Goal: Complete application form

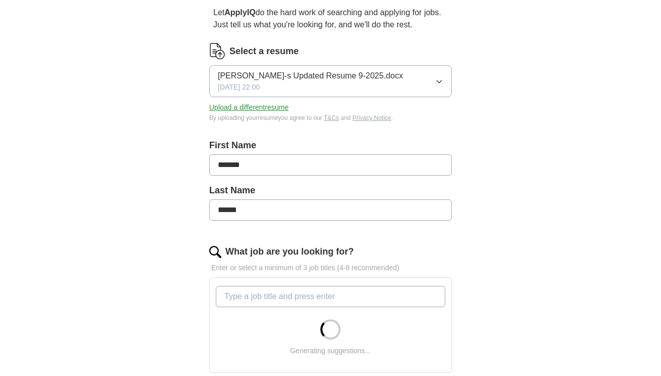
scroll to position [202, 0]
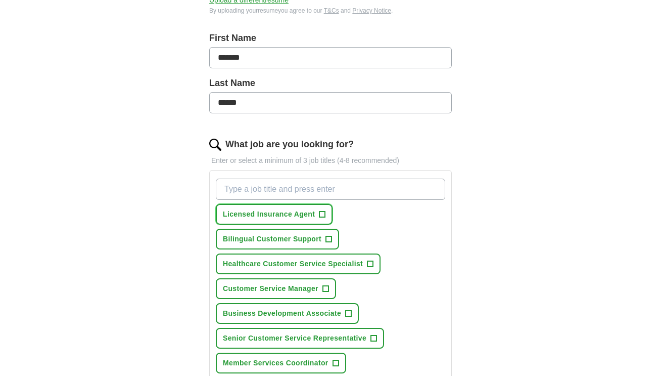
click at [279, 211] on span "Licensed Insurance Agent" at bounding box center [269, 214] width 92 height 11
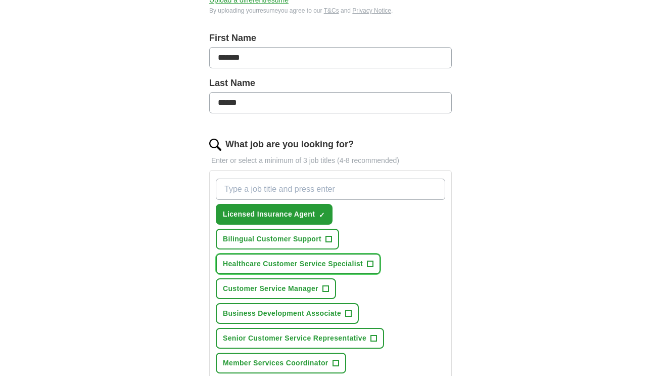
click at [292, 264] on span "Healthcare Customer Service Specialist" at bounding box center [293, 263] width 140 height 11
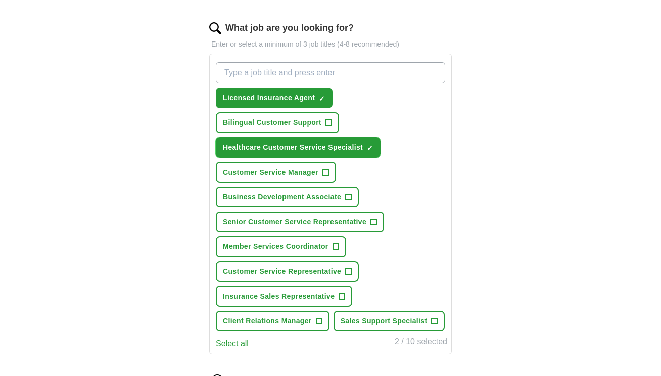
scroll to position [354, 0]
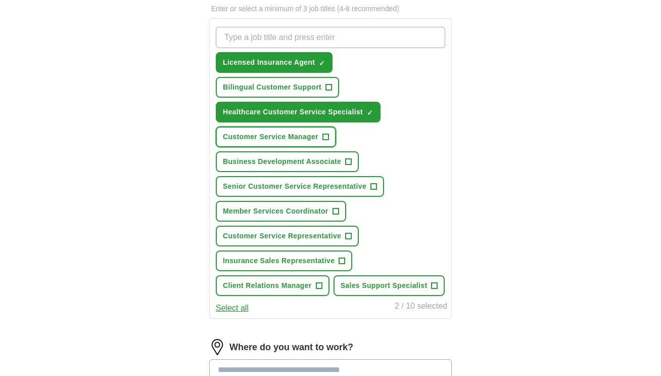
click at [288, 137] on span "Customer Service Manager" at bounding box center [271, 136] width 96 height 11
click at [300, 160] on span "Business Development Associate" at bounding box center [282, 161] width 118 height 11
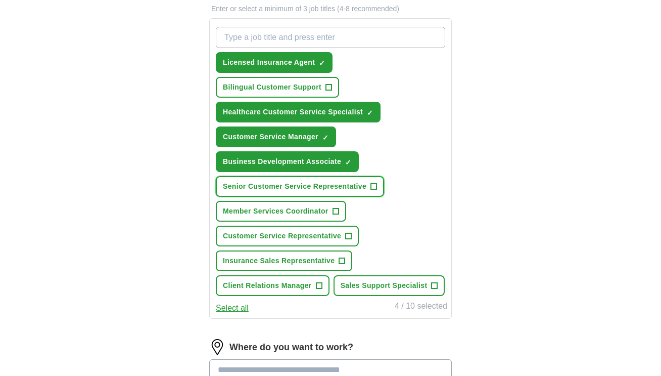
click at [260, 187] on span "Senior Customer Service Representative" at bounding box center [295, 186] width 144 height 11
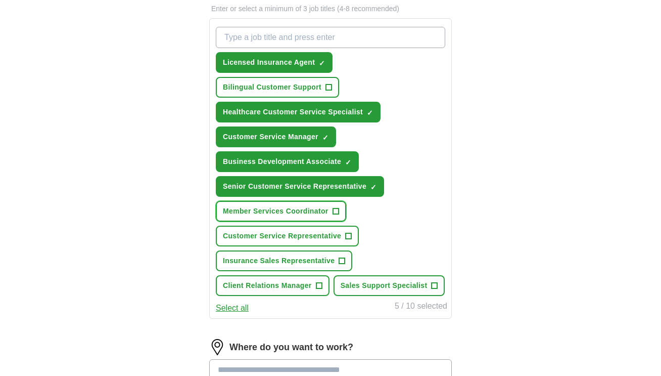
click at [284, 214] on span "Member Services Coordinator" at bounding box center [276, 211] width 106 height 11
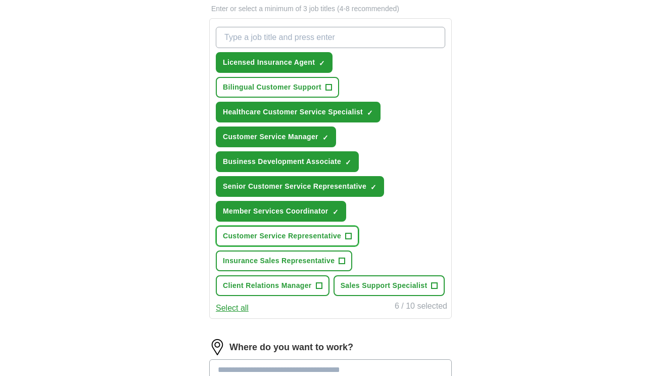
click at [288, 233] on span "Customer Service Representative" at bounding box center [282, 236] width 118 height 11
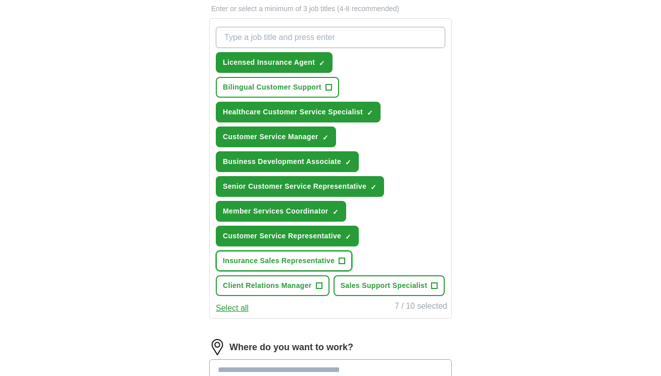
click at [292, 260] on span "Insurance Sales Representative" at bounding box center [279, 260] width 112 height 11
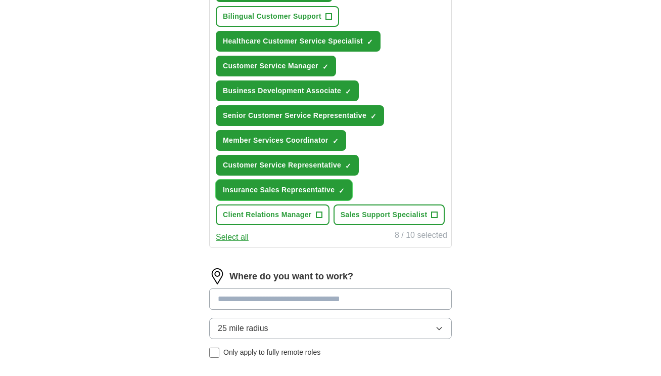
scroll to position [506, 0]
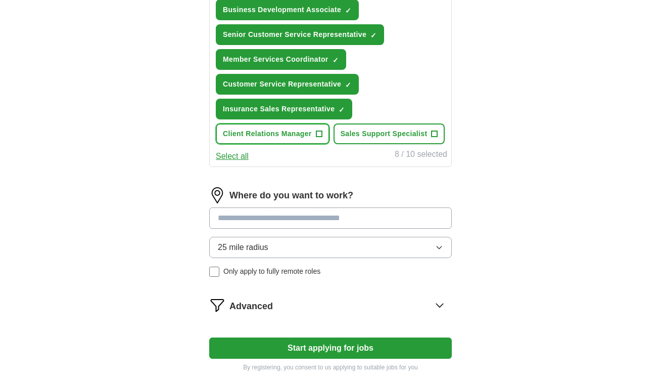
click at [279, 135] on span "Client Relations Manager" at bounding box center [267, 133] width 89 height 11
click at [391, 137] on span "Sales Support Specialist" at bounding box center [384, 133] width 87 height 11
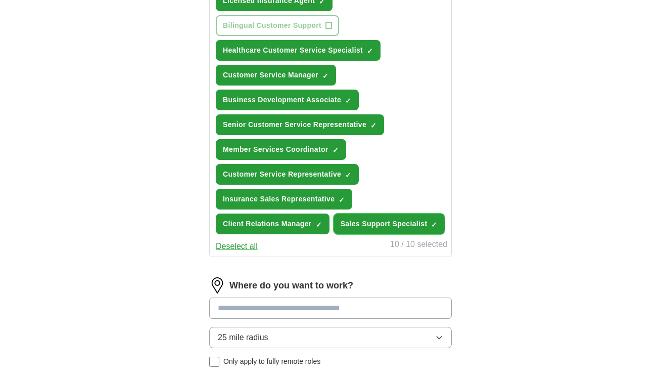
scroll to position [213, 0]
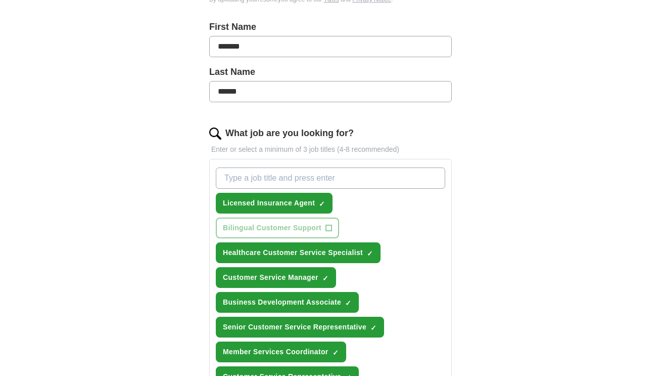
click at [297, 172] on input "What job are you looking for?" at bounding box center [331, 177] width 230 height 21
type input "Claims Adjuster Trainee"
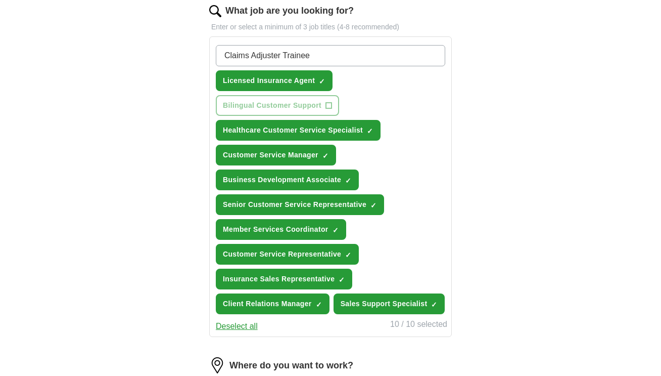
scroll to position [264, 0]
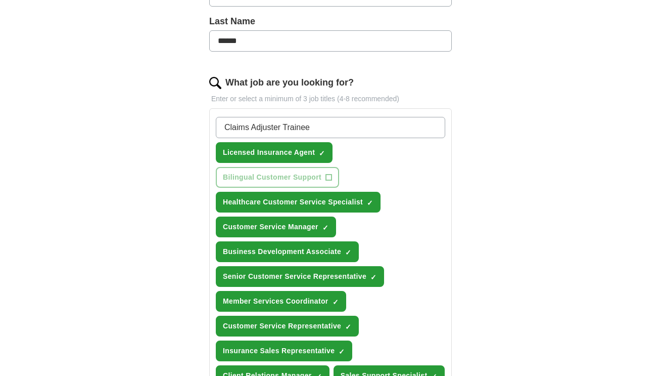
click at [409, 123] on input "Claims Adjuster Trainee" at bounding box center [331, 127] width 230 height 21
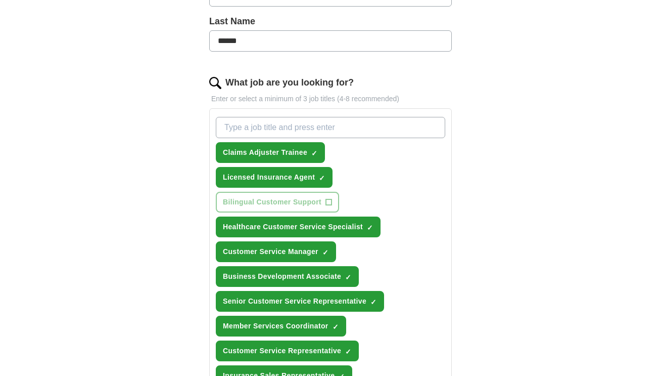
click at [338, 128] on input "What job are you looking for?" at bounding box center [331, 127] width 230 height 21
type input "Claims Trainee"
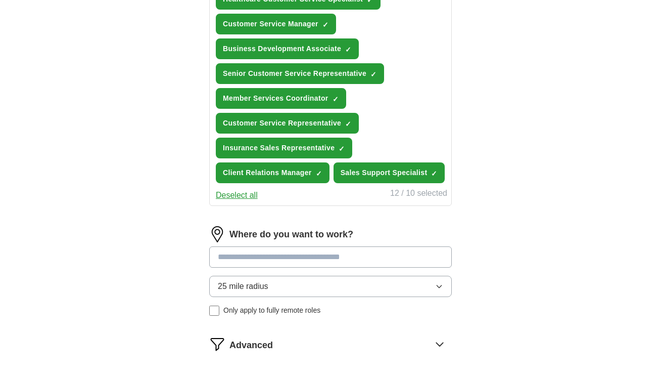
scroll to position [567, 0]
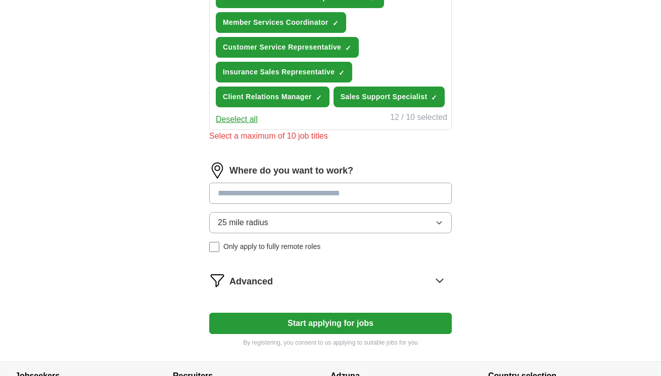
click at [319, 181] on div "Where do you want to work? 25 mile radius Only apply to fully remote roles" at bounding box center [330, 211] width 243 height 98
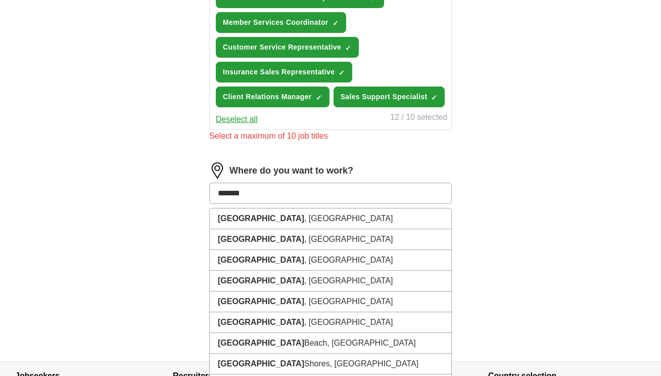
type input "********"
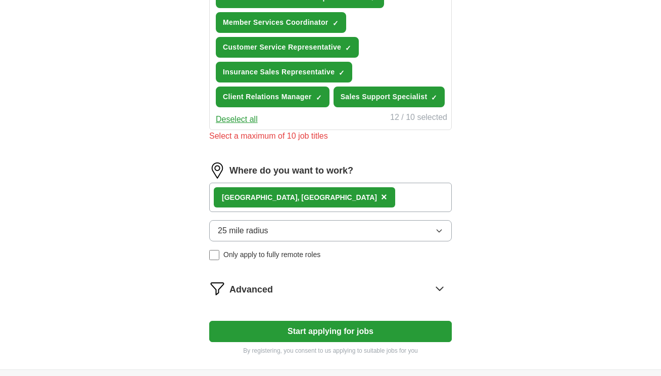
click at [444, 231] on button "25 mile radius" at bounding box center [330, 230] width 243 height 21
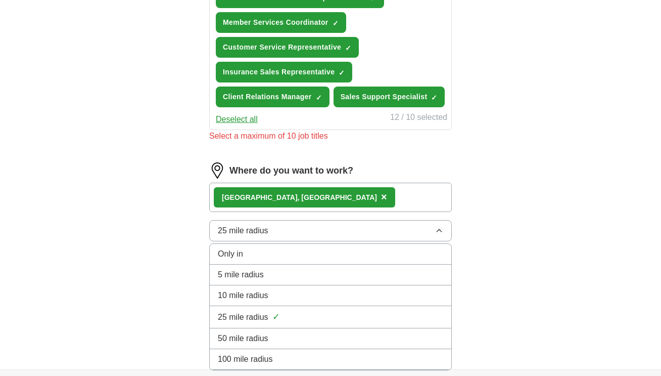
click at [249, 313] on span "25 mile radius" at bounding box center [243, 317] width 51 height 12
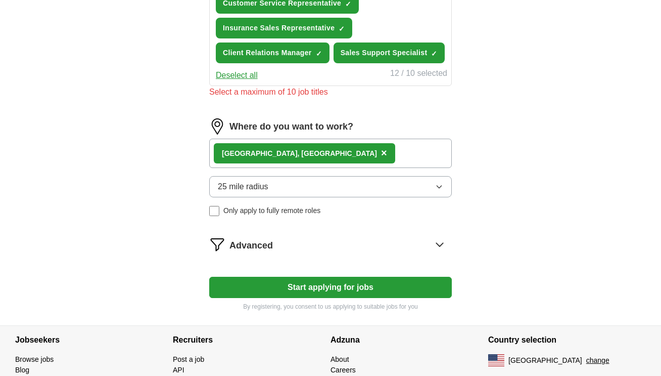
scroll to position [663, 0]
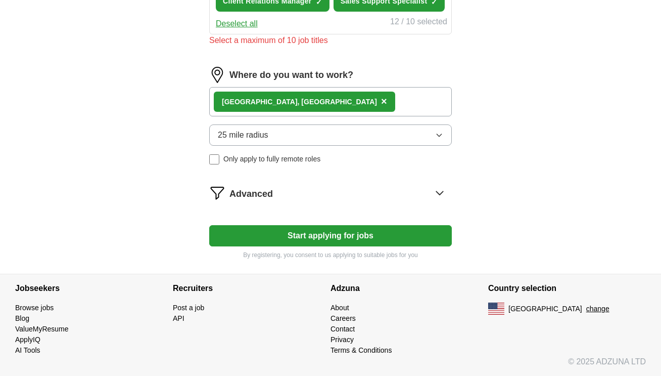
click at [351, 232] on button "Start applying for jobs" at bounding box center [330, 235] width 243 height 21
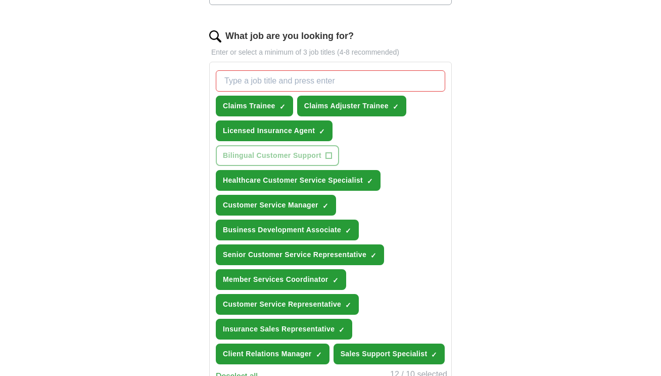
scroll to position [258, 0]
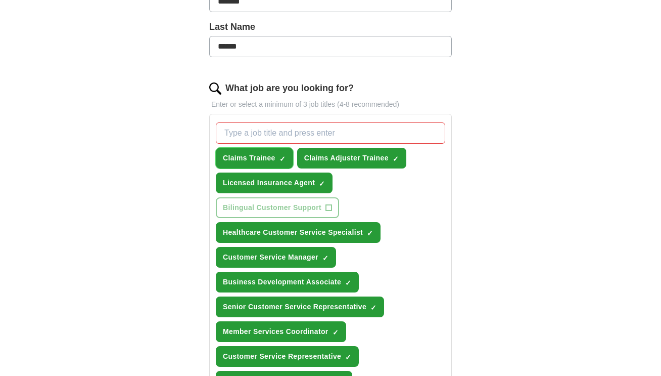
click at [0, 0] on span "×" at bounding box center [0, 0] width 0 height 0
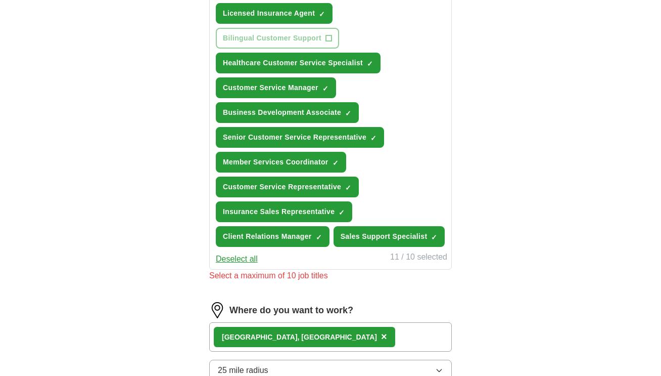
scroll to position [309, 0]
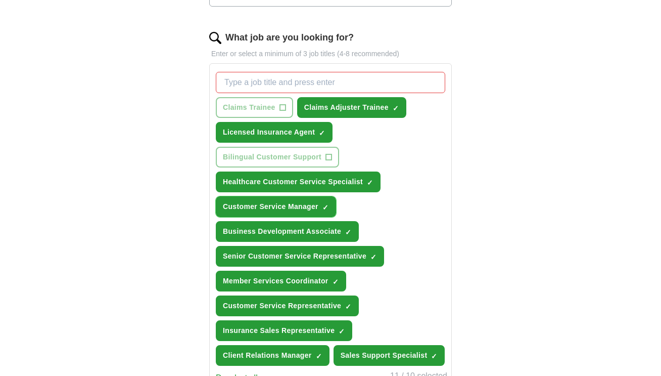
click at [0, 0] on span "×" at bounding box center [0, 0] width 0 height 0
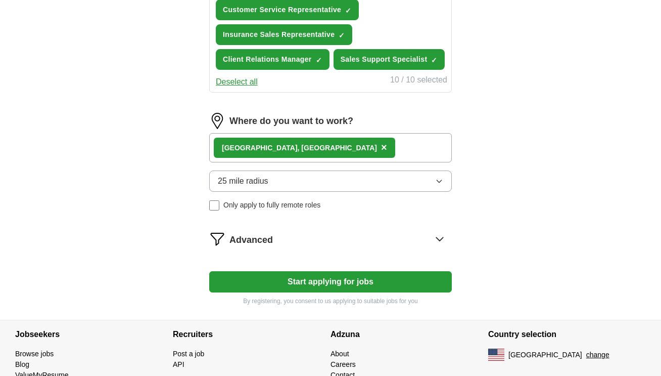
scroll to position [651, 0]
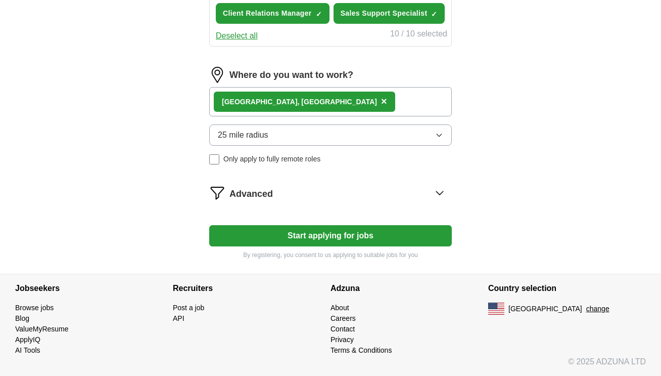
click at [344, 231] on button "Start applying for jobs" at bounding box center [330, 235] width 243 height 21
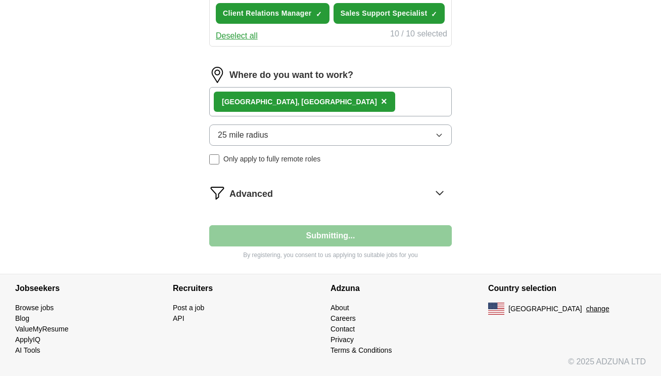
select select "**"
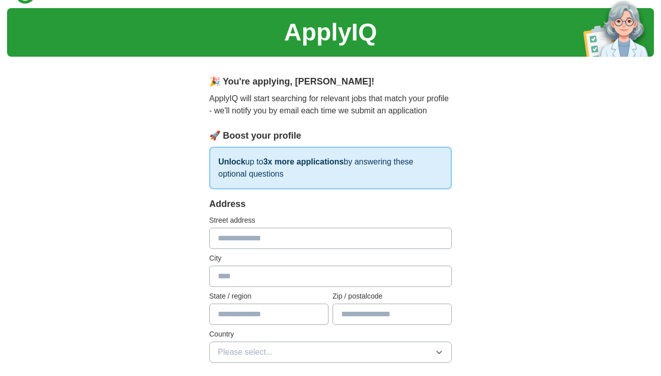
scroll to position [51, 0]
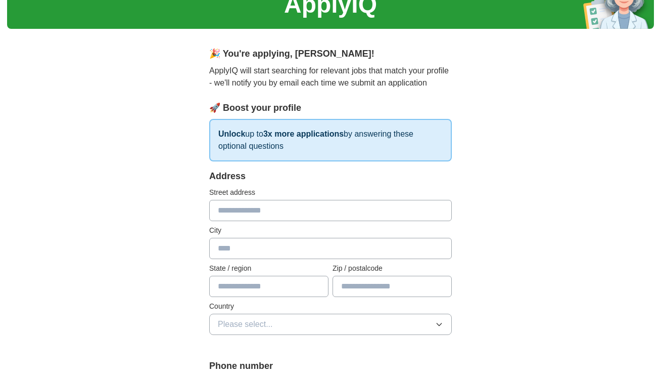
click at [271, 210] on input "text" at bounding box center [330, 210] width 243 height 21
type input "**********"
type input "*****"
type input "**"
type input "**********"
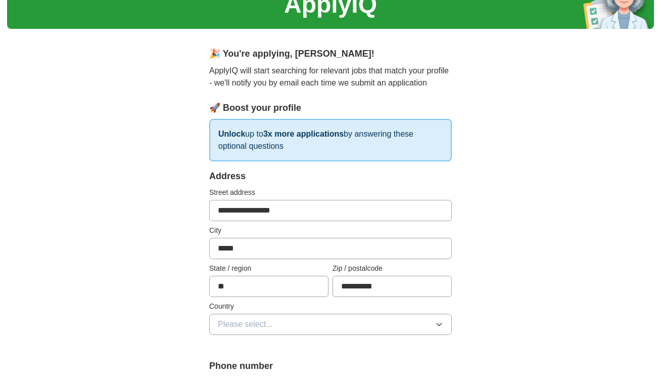
type input "**********"
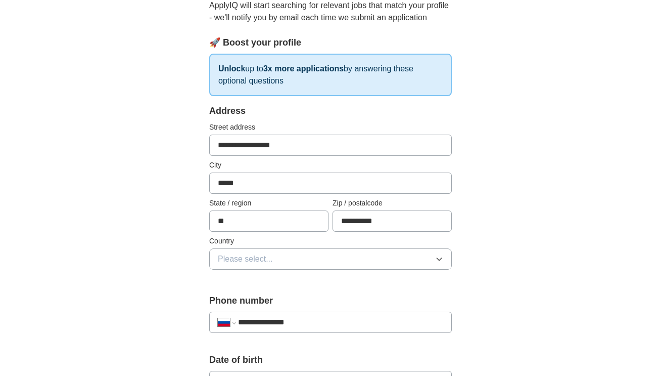
scroll to position [152, 0]
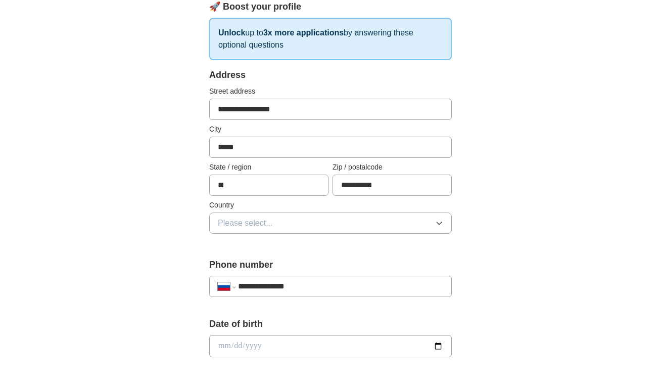
click at [278, 225] on button "Please select..." at bounding box center [330, 222] width 243 height 21
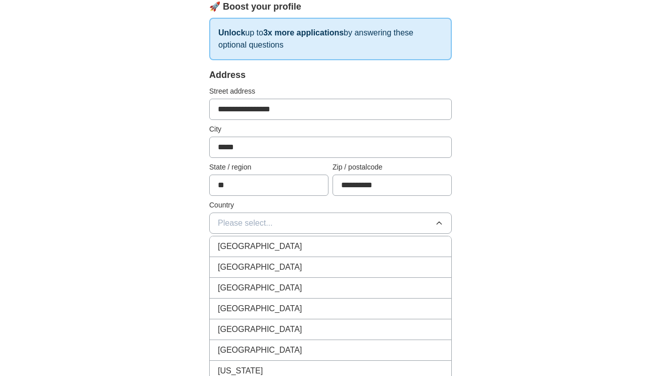
click at [260, 261] on span "[GEOGRAPHIC_DATA]" at bounding box center [260, 267] width 84 height 12
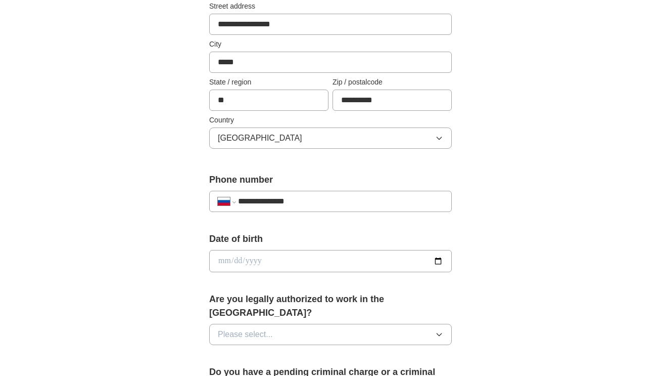
scroll to position [303, 0]
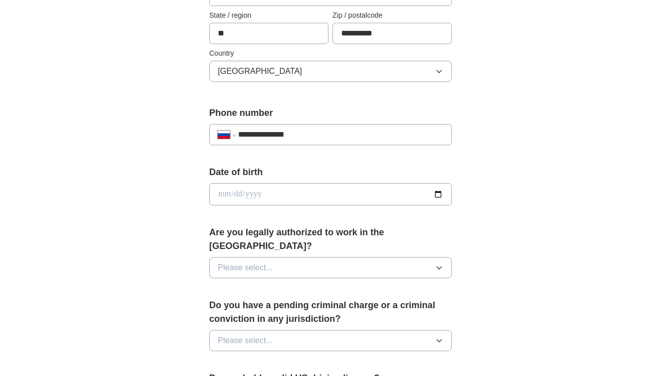
drag, startPoint x: 244, startPoint y: 132, endPoint x: 347, endPoint y: 136, distance: 103.2
click at [347, 136] on input "**********" at bounding box center [340, 134] width 205 height 12
select select "**"
type input "**********"
select select "**"
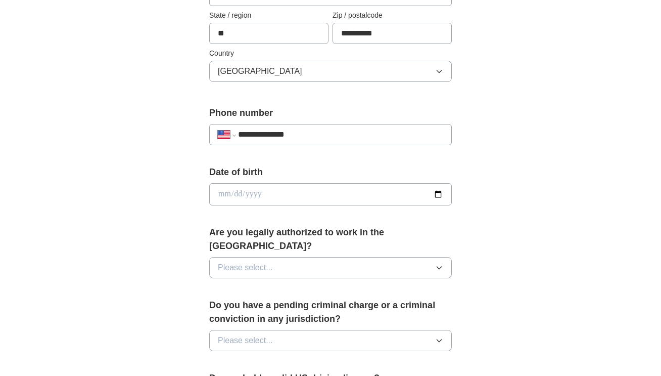
type input "**********"
click at [327, 192] on input "date" at bounding box center [330, 194] width 243 height 22
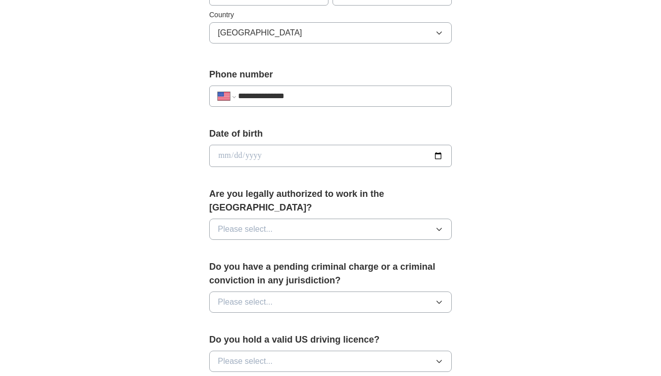
scroll to position [354, 0]
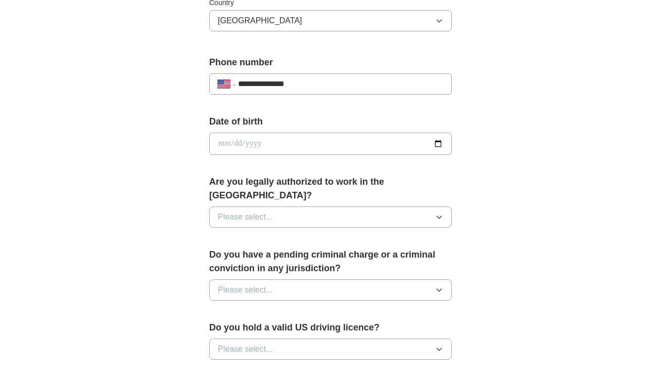
click at [442, 206] on button "Please select..." at bounding box center [330, 216] width 243 height 21
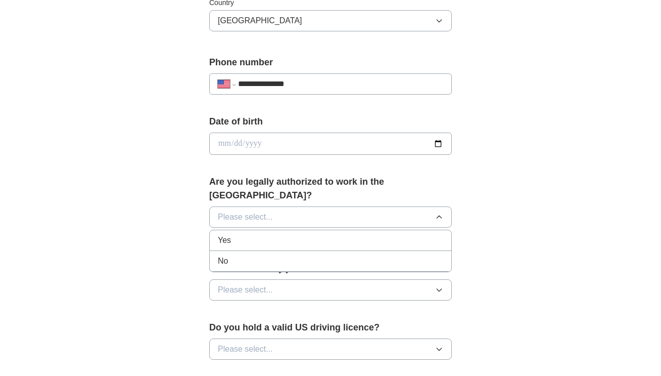
click at [248, 234] on div "Yes" at bounding box center [331, 240] width 226 height 12
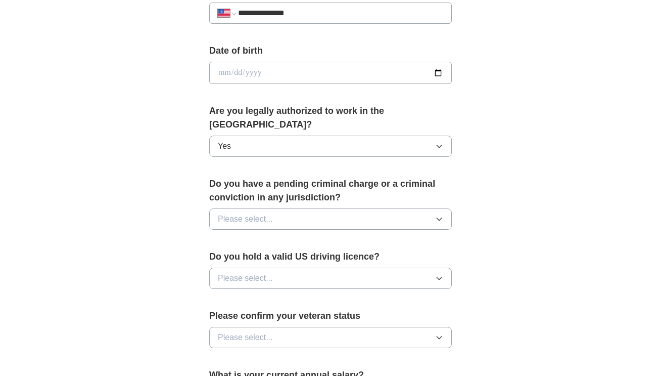
scroll to position [455, 0]
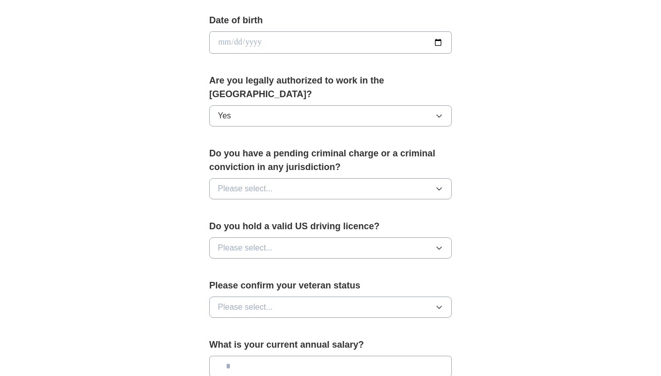
click at [291, 178] on button "Please select..." at bounding box center [330, 188] width 243 height 21
click at [241, 227] on div "No" at bounding box center [331, 233] width 226 height 12
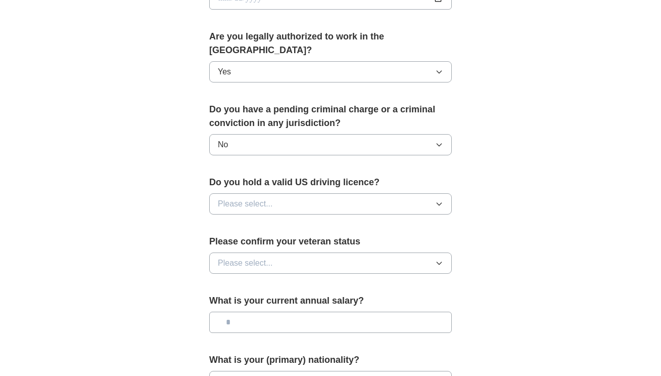
scroll to position [556, 0]
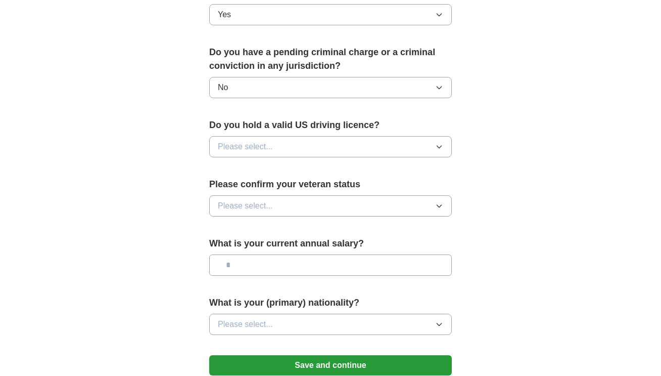
click at [281, 136] on button "Please select..." at bounding box center [330, 146] width 243 height 21
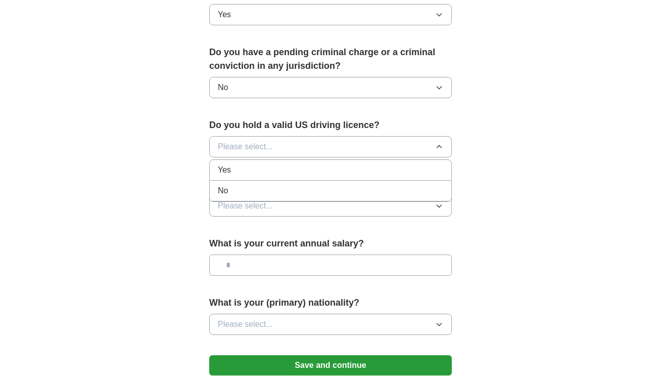
click at [240, 164] on div "Yes" at bounding box center [331, 170] width 226 height 12
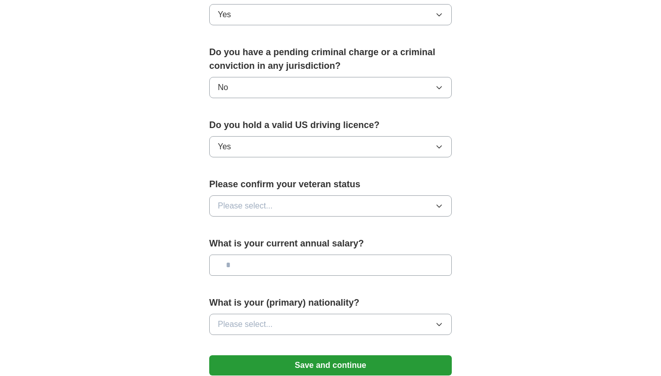
click at [286, 195] on button "Please select..." at bounding box center [330, 205] width 243 height 21
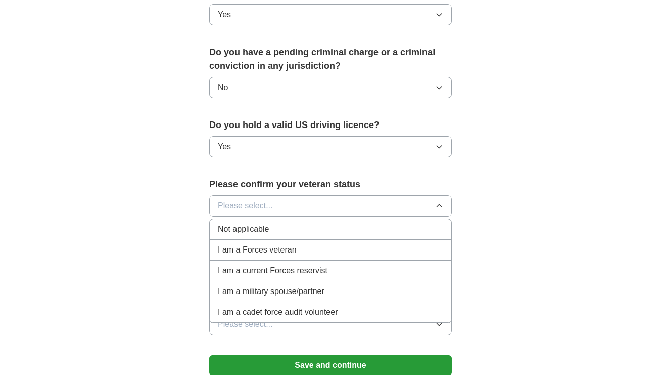
click at [255, 223] on span "Not applicable" at bounding box center [243, 229] width 51 height 12
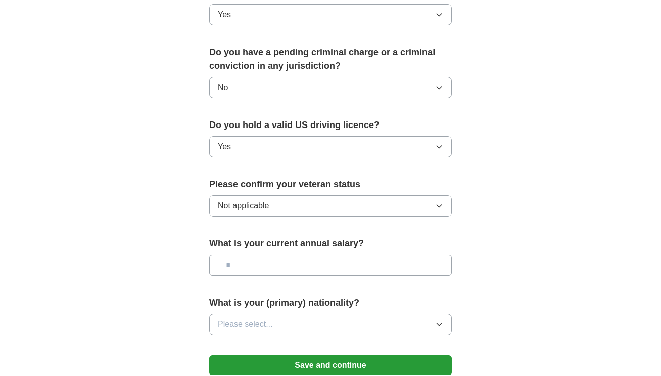
click at [304, 254] on input "text" at bounding box center [330, 264] width 243 height 21
click at [314, 254] on input "text" at bounding box center [330, 264] width 243 height 21
click at [316, 254] on input "text" at bounding box center [330, 264] width 243 height 21
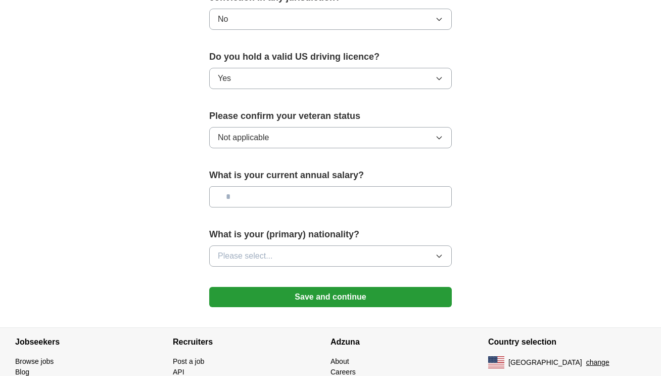
scroll to position [657, 0]
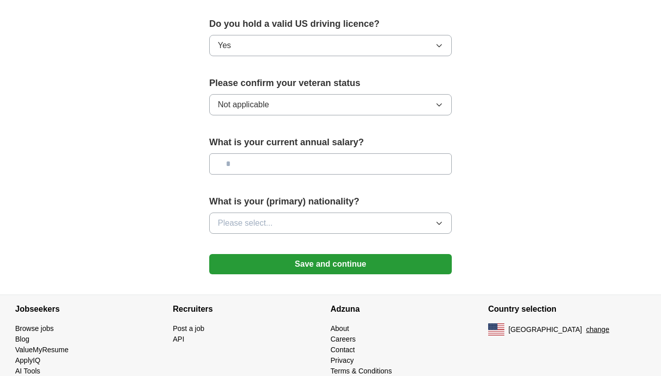
click at [257, 217] on span "Please select..." at bounding box center [245, 223] width 55 height 12
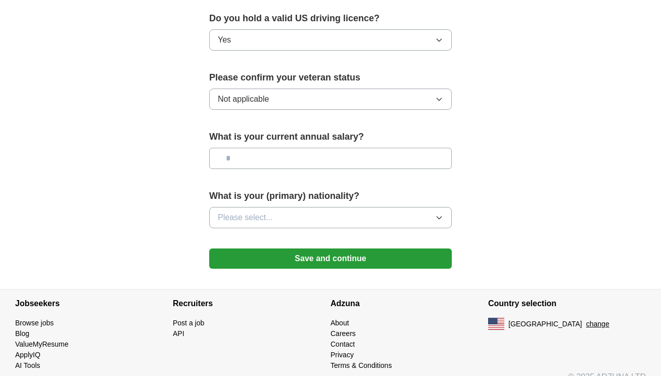
scroll to position [664, 0]
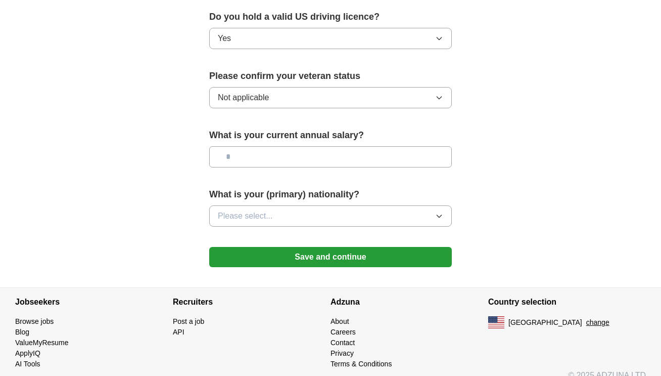
click at [332, 247] on button "Save and continue" at bounding box center [330, 257] width 243 height 20
